Goal: Find contact information: Find contact information

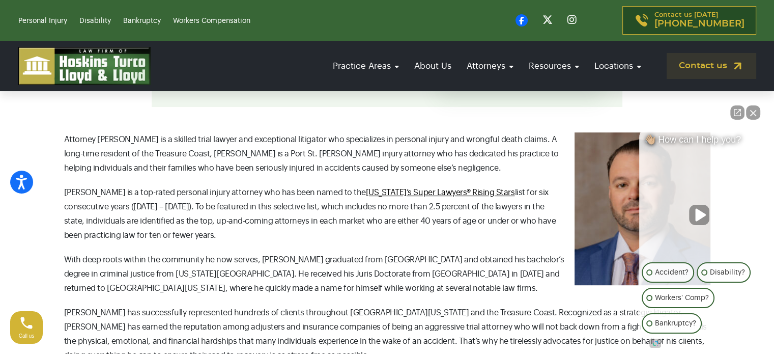
scroll to position [164, 0]
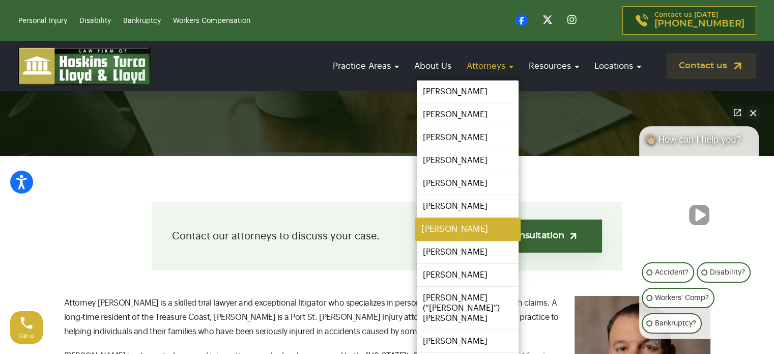
click at [451, 229] on link "[PERSON_NAME]" at bounding box center [467, 229] width 105 height 23
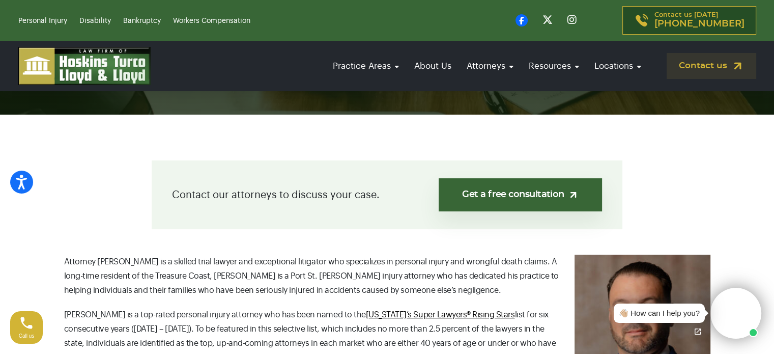
scroll to position [204, 0]
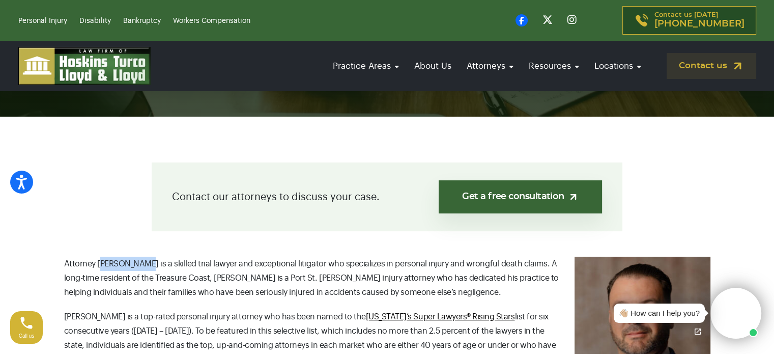
drag, startPoint x: 137, startPoint y: 266, endPoint x: 99, endPoint y: 264, distance: 38.7
click at [99, 264] on p "Attorney [PERSON_NAME] is a skilled trial lawyer and exceptional litigator who …" at bounding box center [387, 277] width 646 height 43
click at [101, 266] on p "Attorney [PERSON_NAME] is a skilled trial lawyer and exceptional litigator who …" at bounding box center [387, 277] width 646 height 43
click at [143, 263] on p "Attorney [PERSON_NAME] is a skilled trial lawyer and exceptional litigator who …" at bounding box center [387, 277] width 646 height 43
drag, startPoint x: 133, startPoint y: 263, endPoint x: 97, endPoint y: 262, distance: 35.6
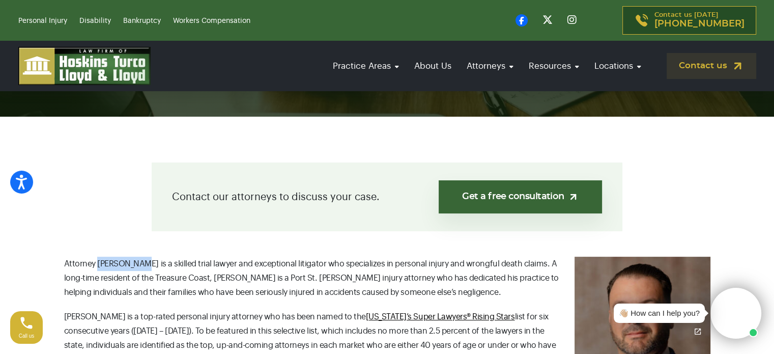
click at [97, 262] on p "Attorney [PERSON_NAME] is a skilled trial lawyer and exceptional litigator who …" at bounding box center [387, 277] width 646 height 43
copy p "[PERSON_NAME]"
